Goal: Task Accomplishment & Management: Manage account settings

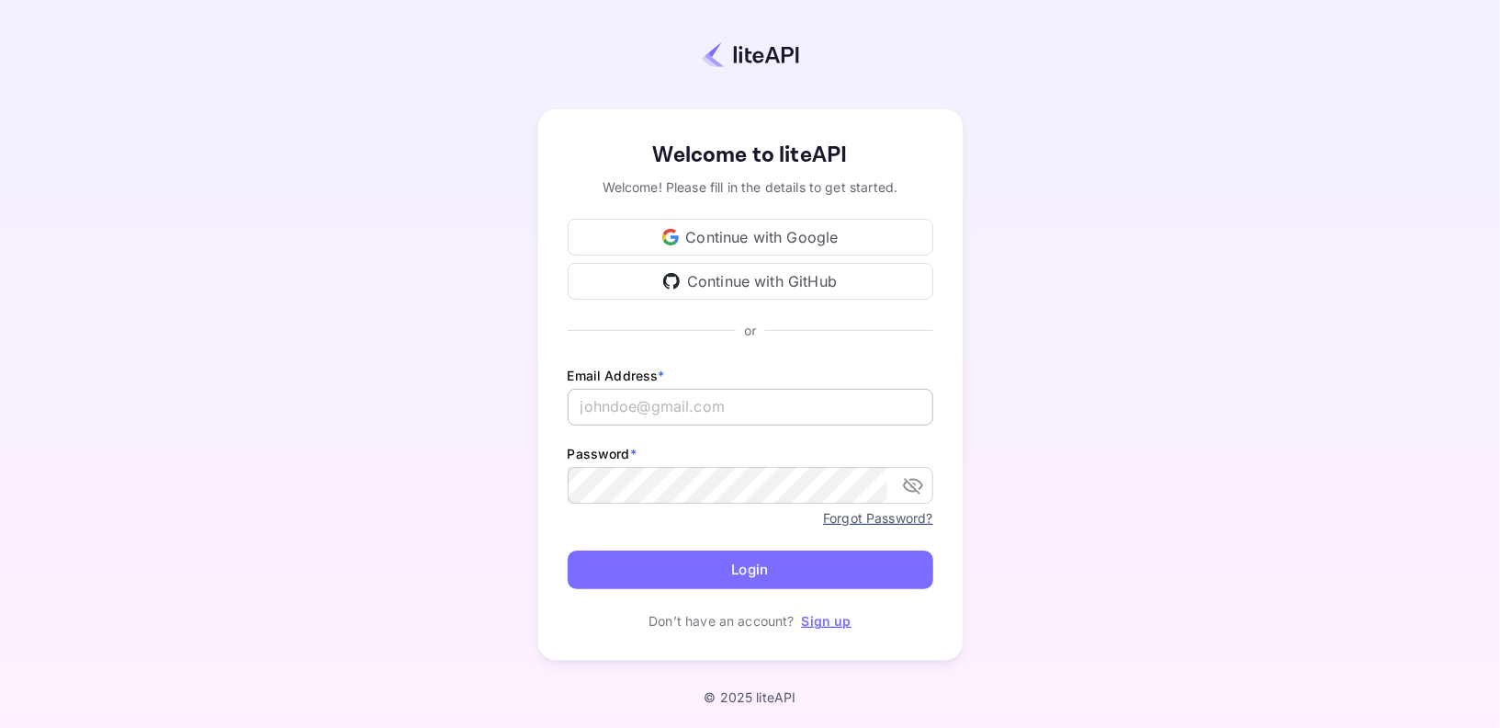
click at [725, 406] on input "text" at bounding box center [751, 407] width 366 height 37
type input "services@withjoy.com"
click at [711, 579] on button "Login" at bounding box center [751, 570] width 366 height 40
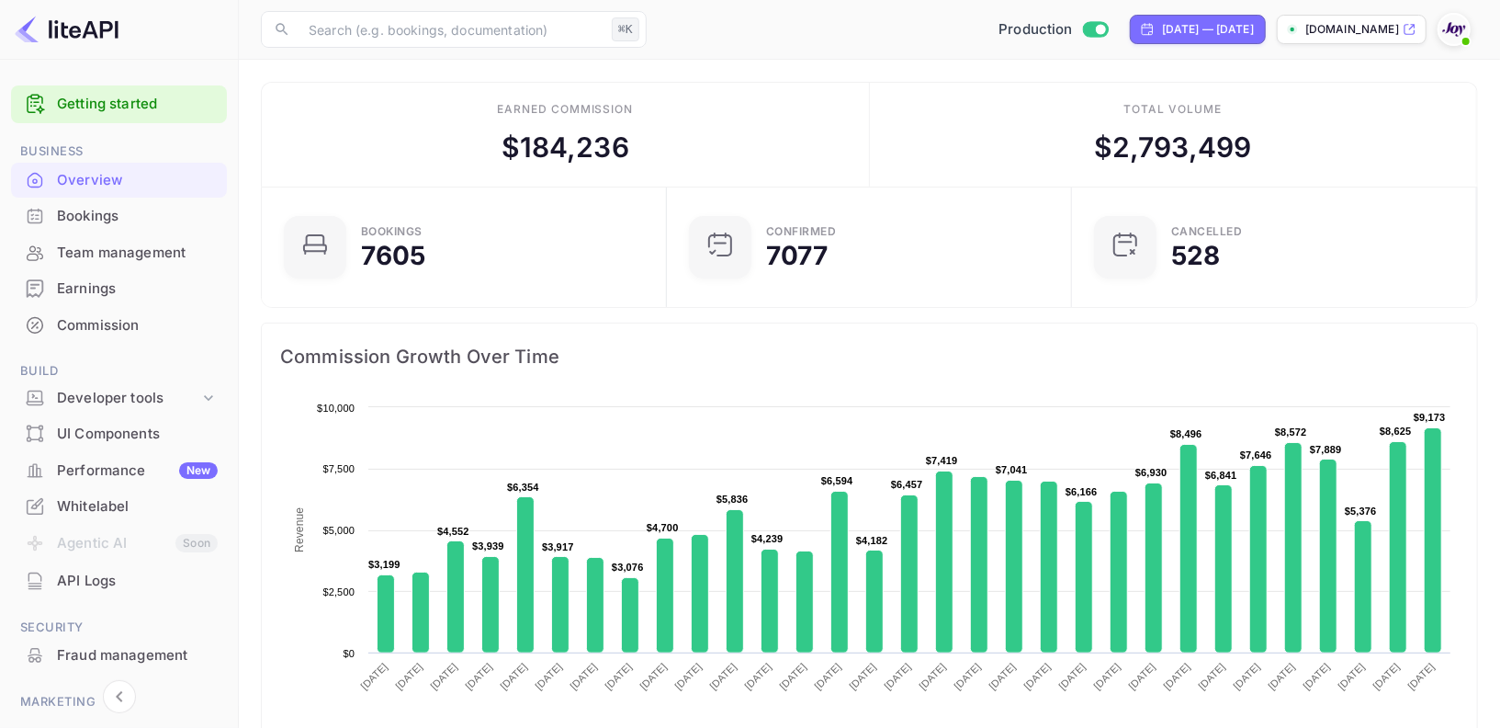
click at [1325, 36] on p "[DOMAIN_NAME]" at bounding box center [1353, 29] width 94 height 17
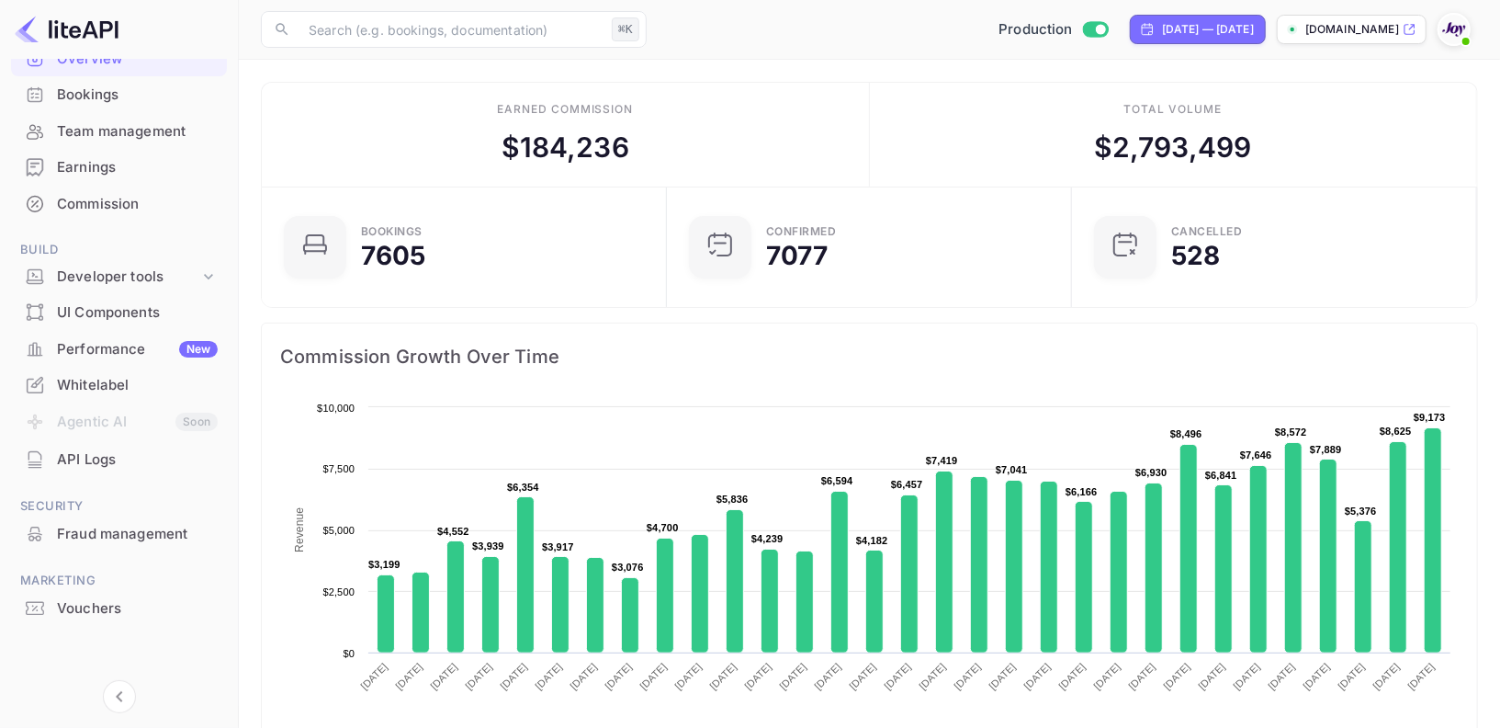
click at [117, 594] on div "Vouchers" at bounding box center [119, 609] width 216 height 36
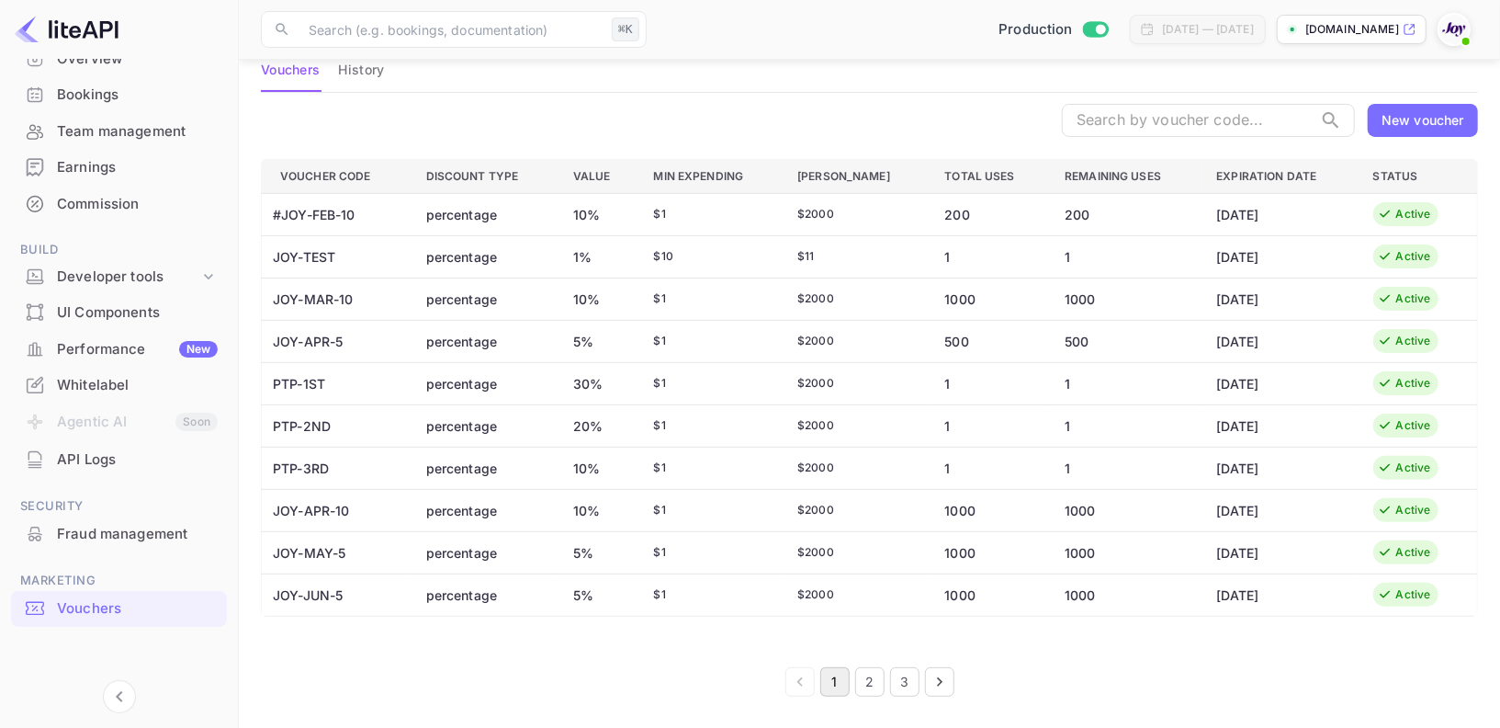
scroll to position [100, 0]
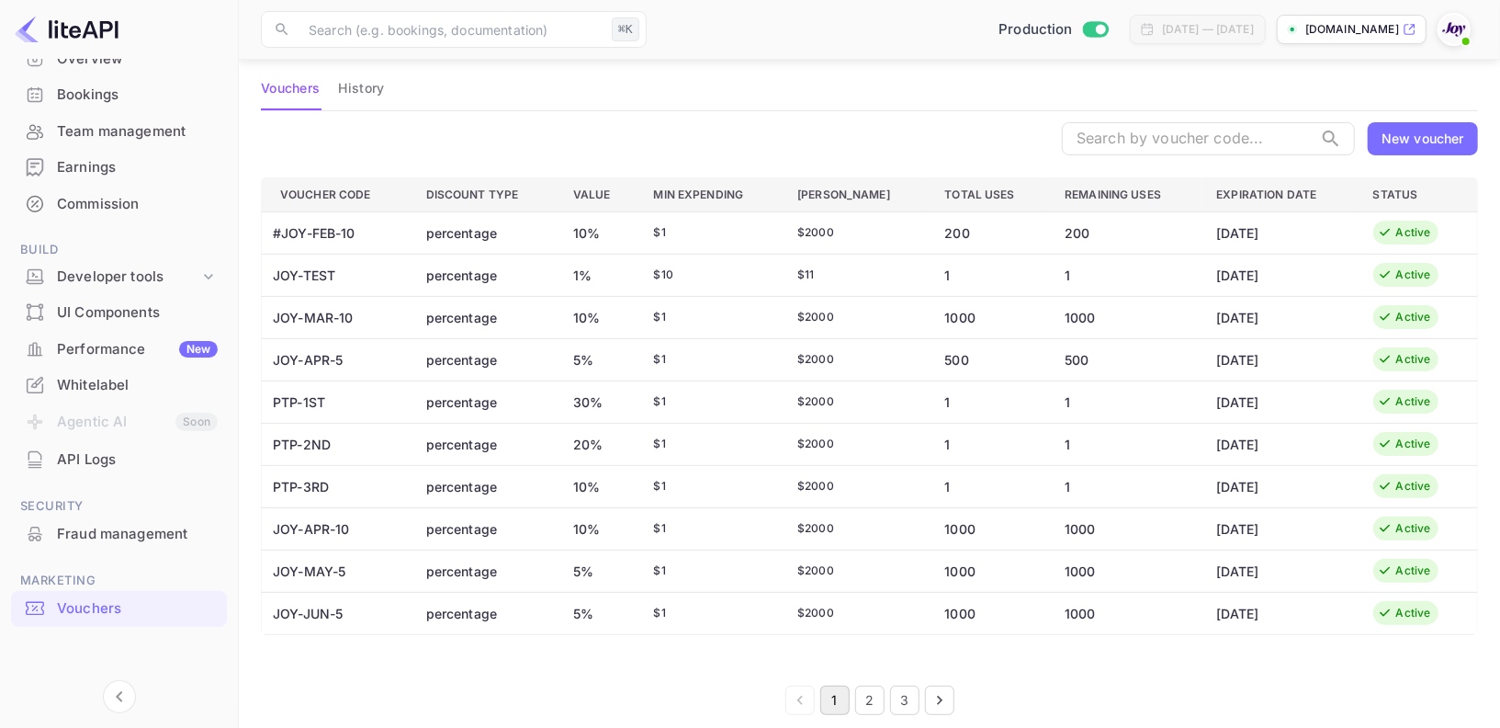
click at [869, 694] on button "2" at bounding box center [869, 699] width 29 height 29
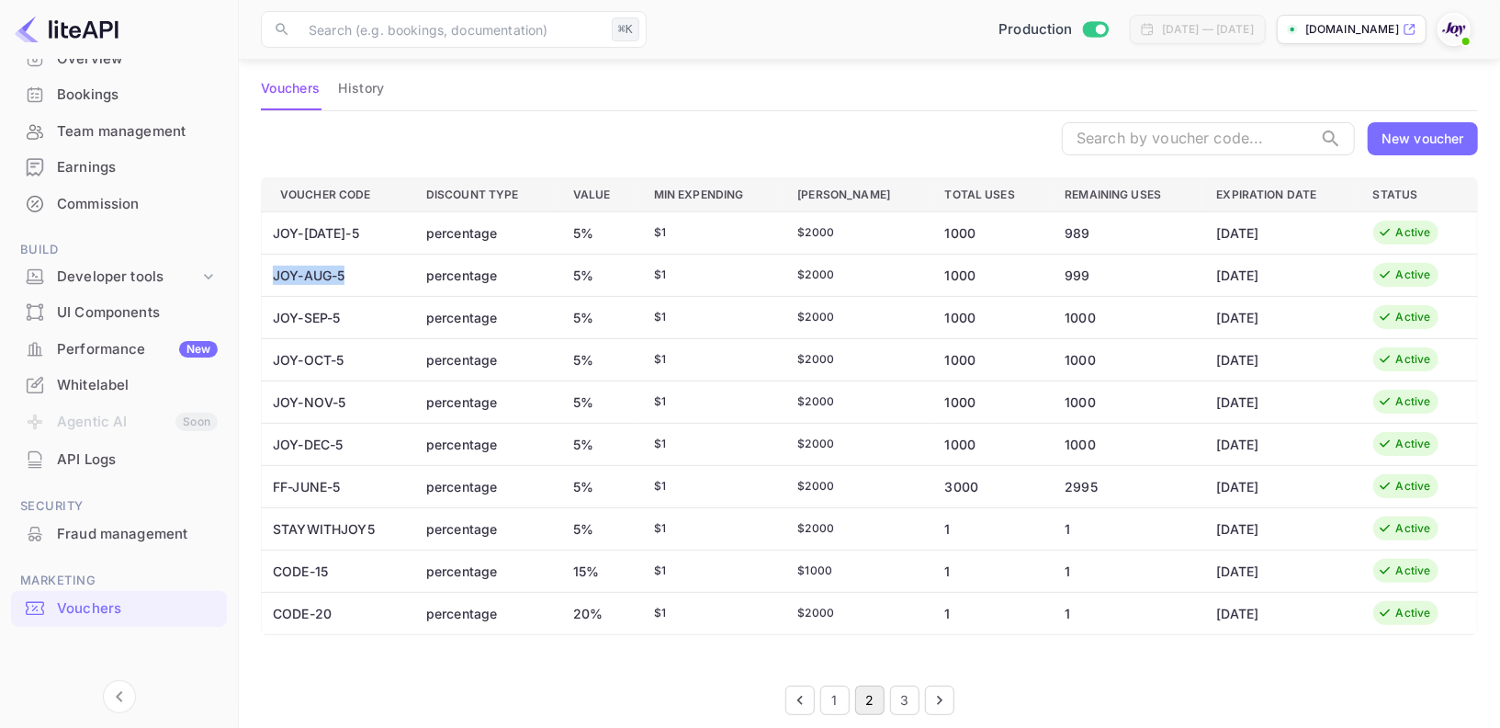
drag, startPoint x: 345, startPoint y: 275, endPoint x: 276, endPoint y: 274, distance: 68.9
click at [276, 274] on td "JOY-AUG-5" at bounding box center [337, 275] width 150 height 42
copy td "JOY-AUG-5"
